Goal: Information Seeking & Learning: Learn about a topic

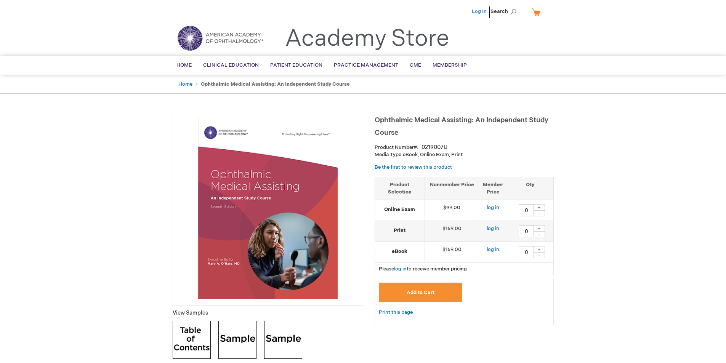
click at [480, 13] on link "Log In" at bounding box center [479, 11] width 15 height 6
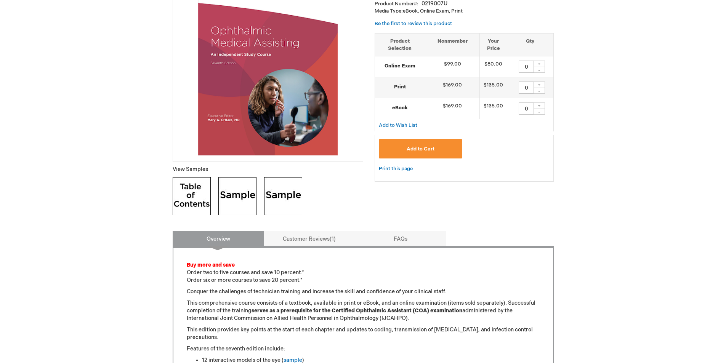
scroll to position [152, 0]
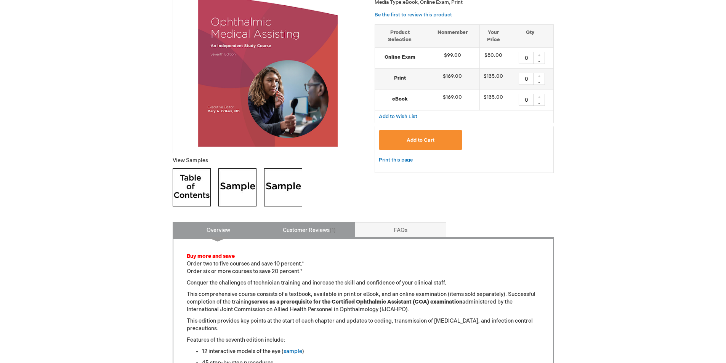
click at [308, 229] on link "Customer Reviews 1" at bounding box center [309, 229] width 91 height 15
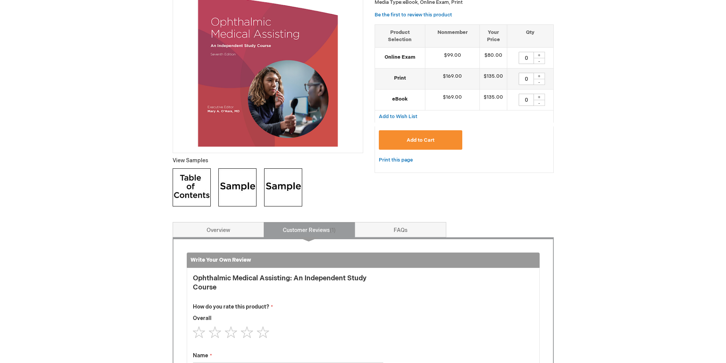
scroll to position [374, 0]
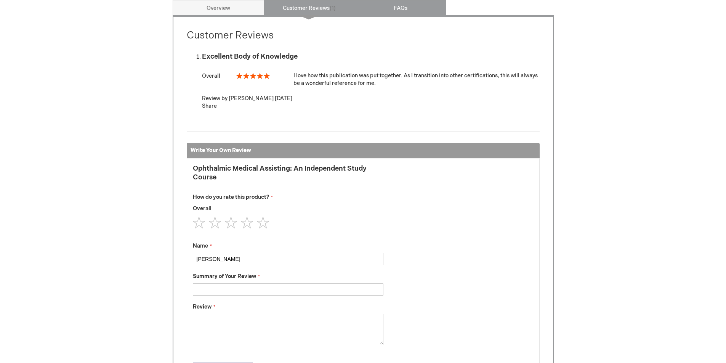
click at [402, 7] on link "FAQs" at bounding box center [400, 7] width 91 height 15
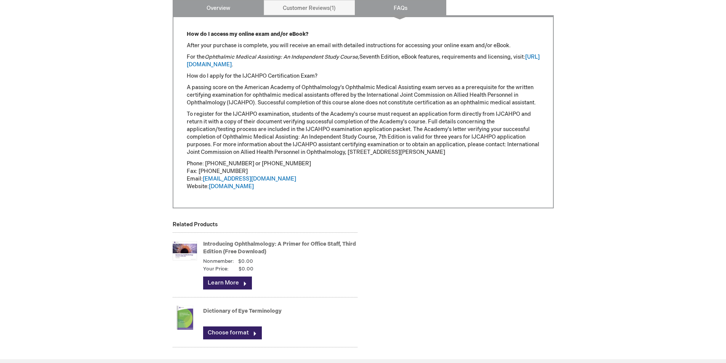
click at [212, 6] on link "Overview" at bounding box center [218, 7] width 91 height 15
